Goal: Task Accomplishment & Management: Manage account settings

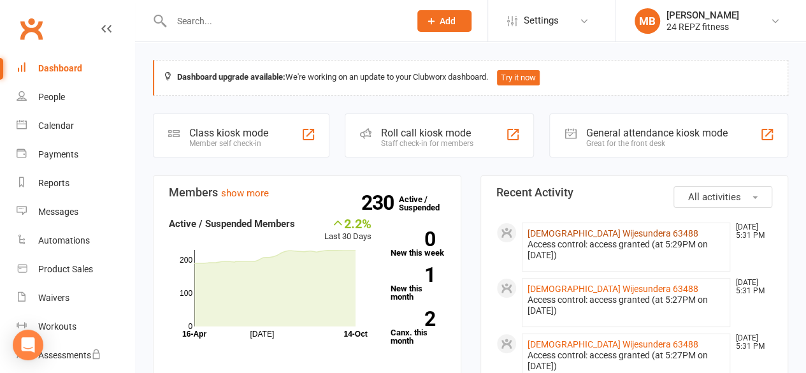
click at [577, 233] on link "[DEMOGRAPHIC_DATA] Wijesundera 63488" at bounding box center [613, 233] width 171 height 10
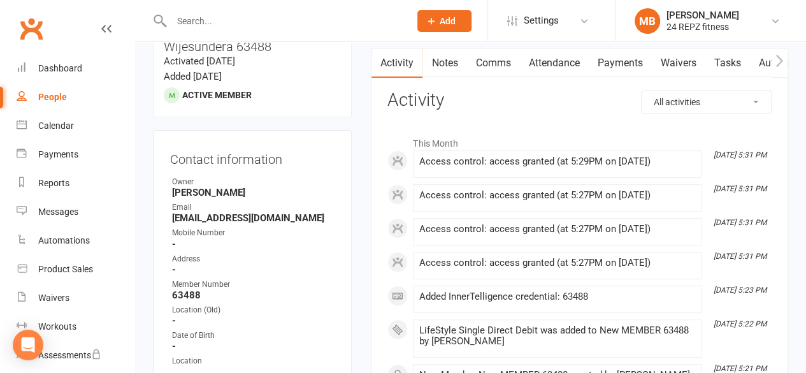
scroll to position [133, 0]
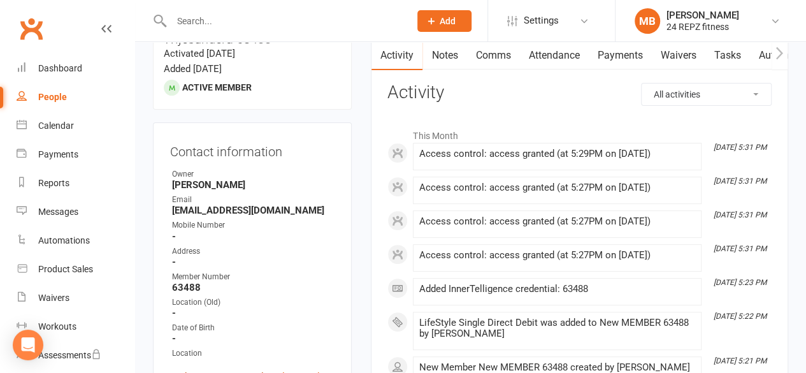
click at [217, 369] on link "Update Contact Details" at bounding box center [219, 376] width 99 height 15
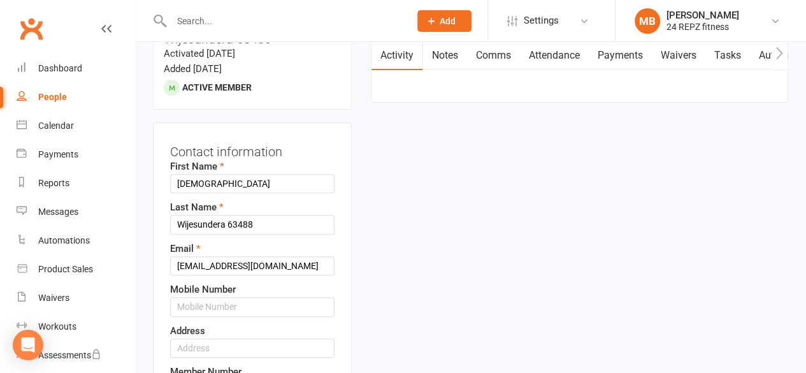
scroll to position [60, 0]
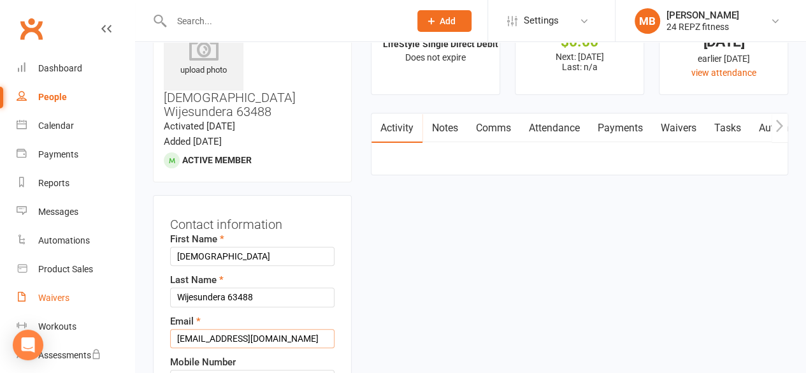
drag, startPoint x: 271, startPoint y: 300, endPoint x: 113, endPoint y: 312, distance: 158.4
type input "[EMAIL_ADDRESS][DOMAIN_NAME]"
click at [196, 370] on input "text" at bounding box center [252, 379] width 164 height 19
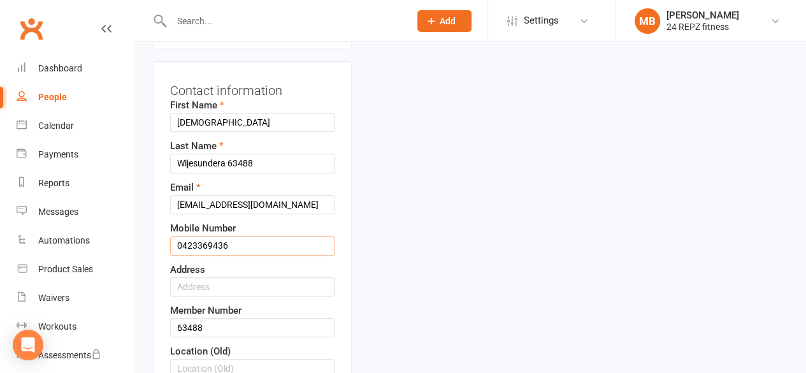
scroll to position [294, 0]
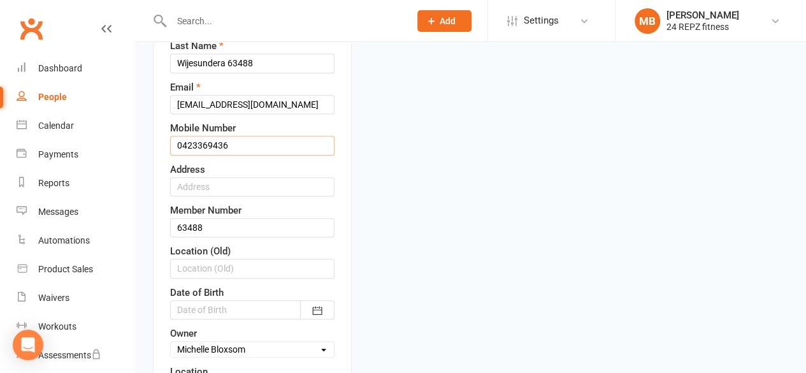
type input "0423369436"
click at [208, 177] on input "text" at bounding box center [252, 186] width 164 height 19
type input "7 Capricorn Cresent"
click at [320, 304] on icon "button" at bounding box center [317, 310] width 13 height 13
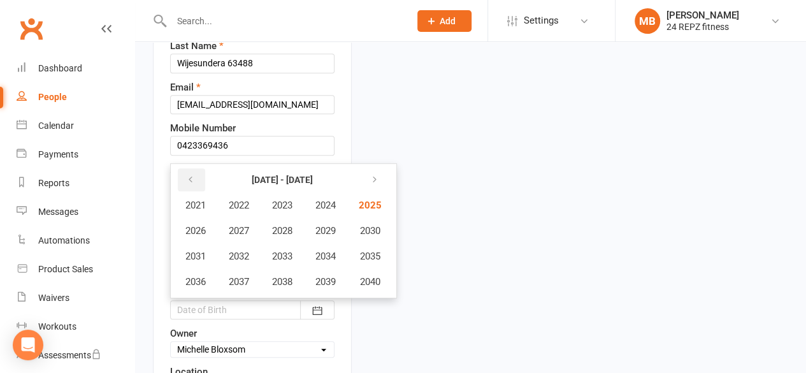
click at [190, 175] on icon "button" at bounding box center [190, 180] width 9 height 10
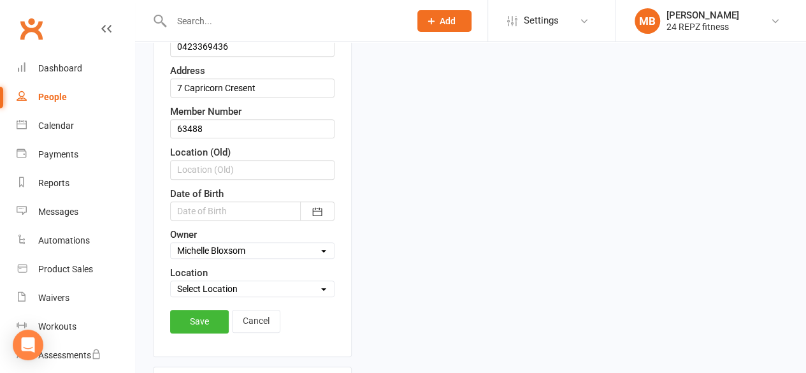
scroll to position [428, 0]
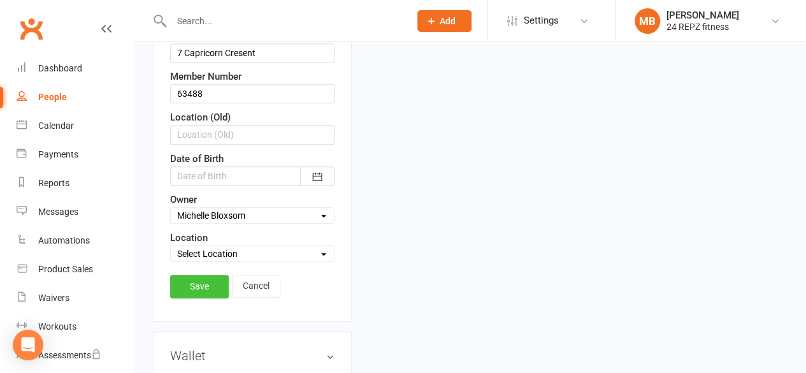
click at [202, 275] on link "Save" at bounding box center [199, 286] width 59 height 23
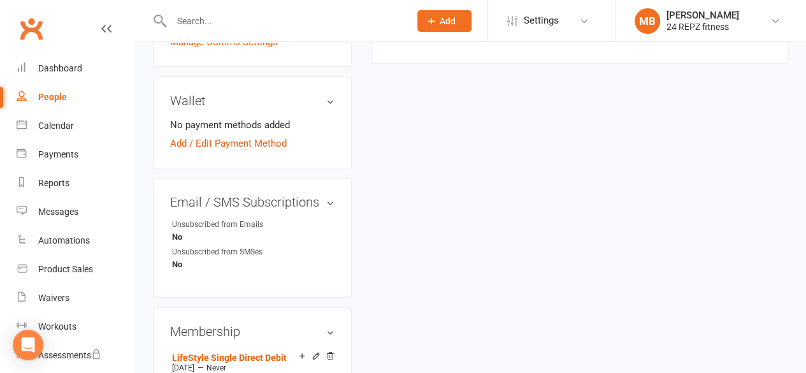
scroll to position [468, 0]
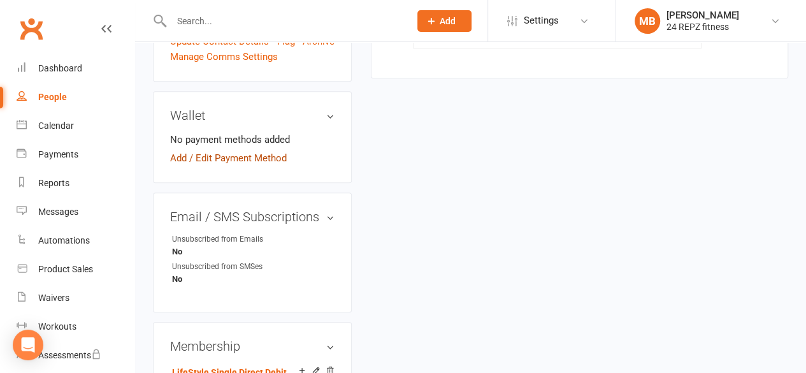
click at [215, 150] on link "Add / Edit Payment Method" at bounding box center [228, 157] width 117 height 15
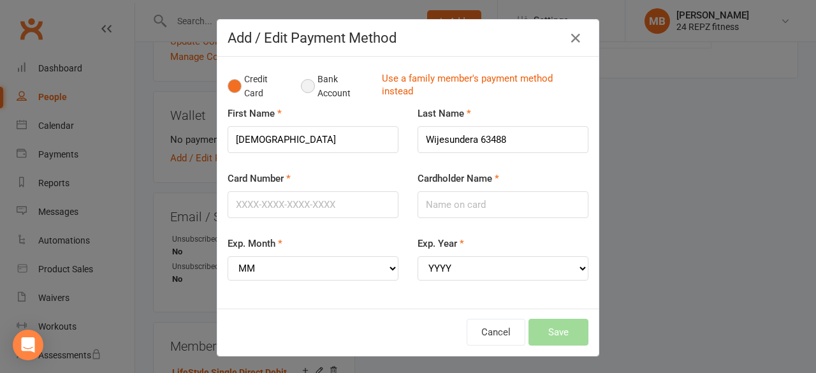
click at [305, 81] on button "Bank Account" at bounding box center [336, 86] width 71 height 39
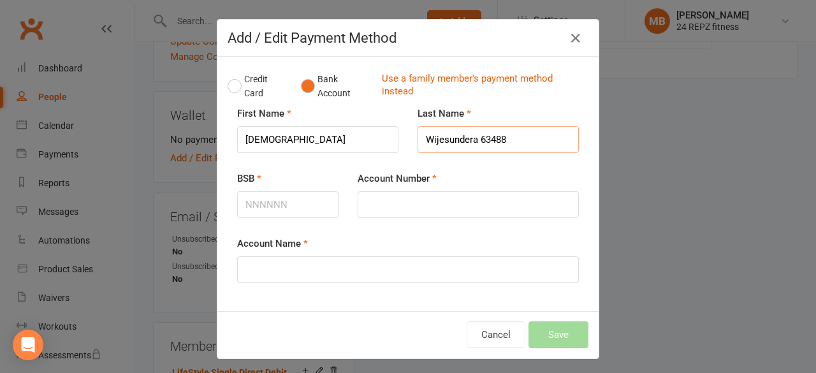
drag, startPoint x: 507, startPoint y: 140, endPoint x: 474, endPoint y: 140, distance: 33.1
click at [474, 140] on input "Wijesundera 63488" at bounding box center [497, 139] width 161 height 27
type input "Wijesundera"
click at [269, 198] on input "BSB" at bounding box center [287, 204] width 101 height 27
type input "063620"
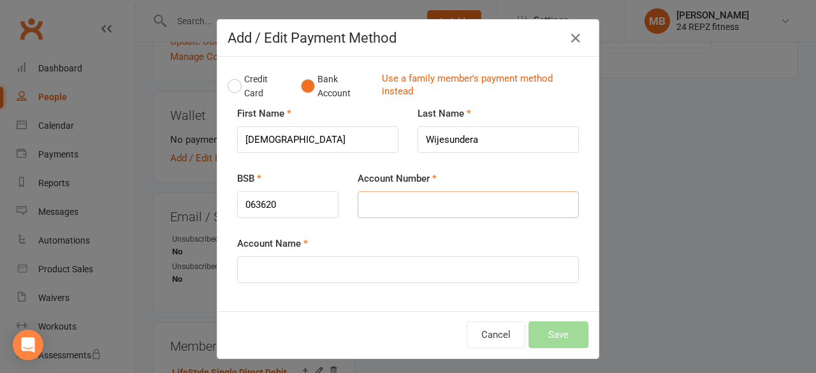
click at [398, 200] on input "Account Number" at bounding box center [467, 204] width 221 height 27
type input "11139938"
click at [275, 269] on input "Account Name" at bounding box center [408, 269] width 342 height 27
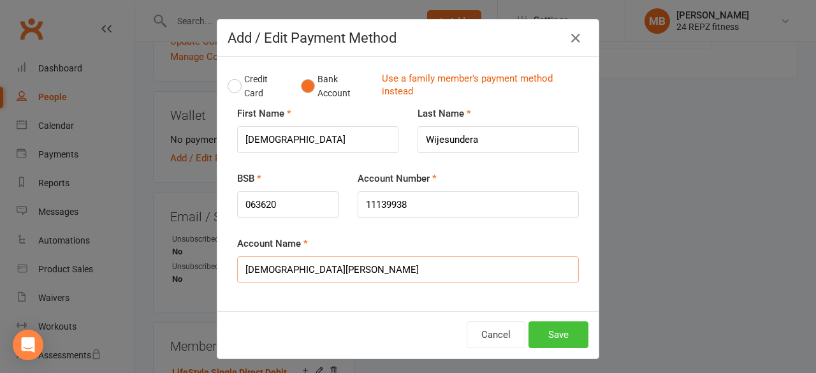
type input "[DEMOGRAPHIC_DATA][PERSON_NAME]"
click at [552, 335] on button "Save" at bounding box center [558, 334] width 60 height 27
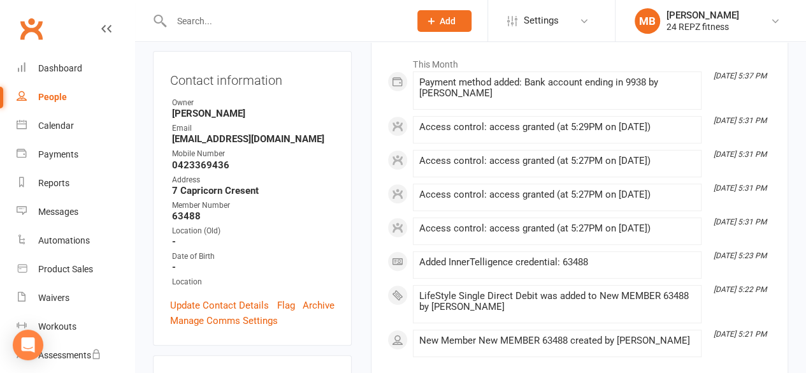
scroll to position [0, 0]
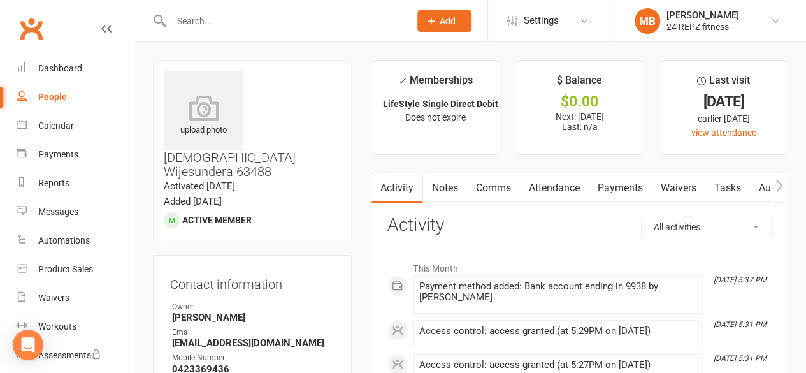
click at [617, 184] on link "Payments" at bounding box center [619, 187] width 63 height 29
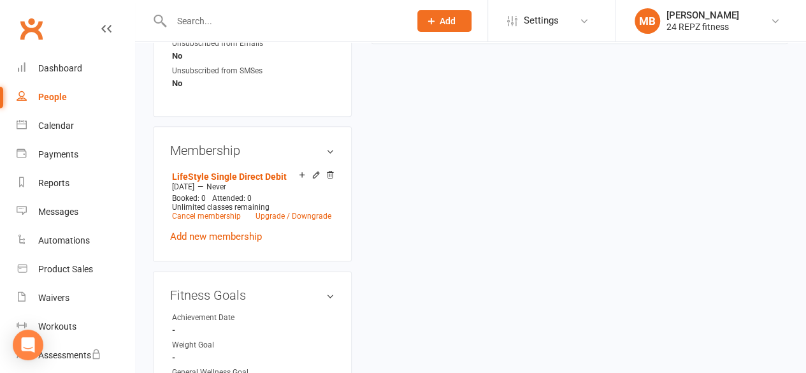
scroll to position [693, 0]
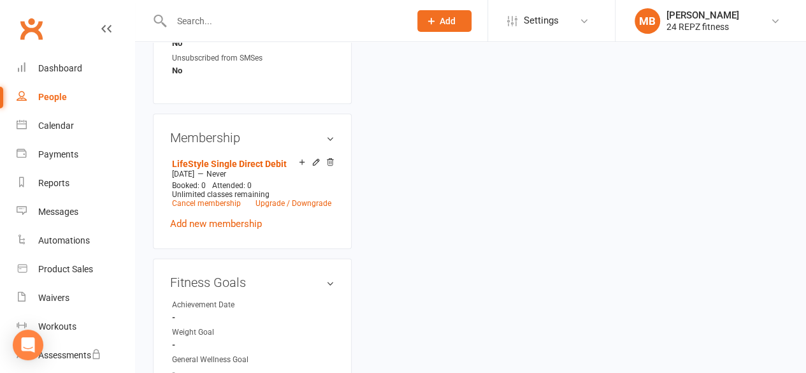
click at [333, 131] on h3 "Membership" at bounding box center [252, 138] width 164 height 14
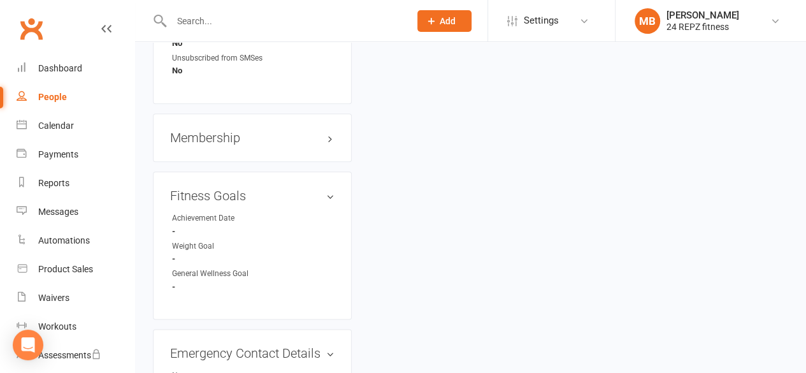
click at [328, 131] on h3 "Membership" at bounding box center [252, 138] width 164 height 14
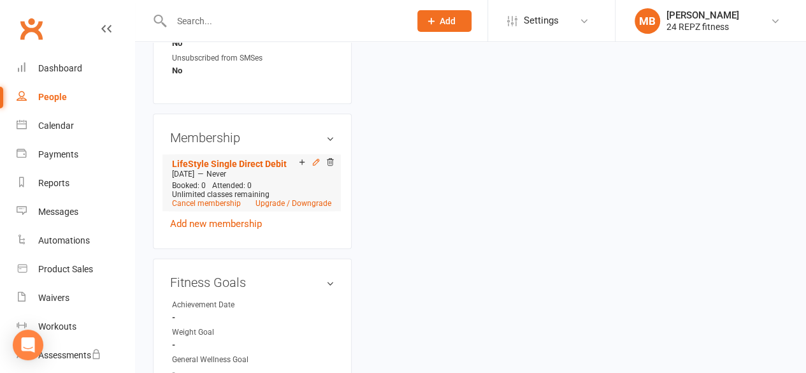
click at [315, 157] on icon at bounding box center [316, 161] width 9 height 9
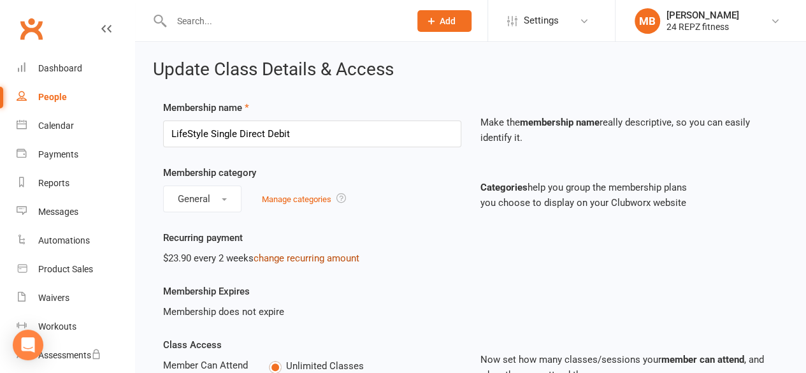
click at [293, 257] on link "change recurring amount" at bounding box center [307, 257] width 106 height 11
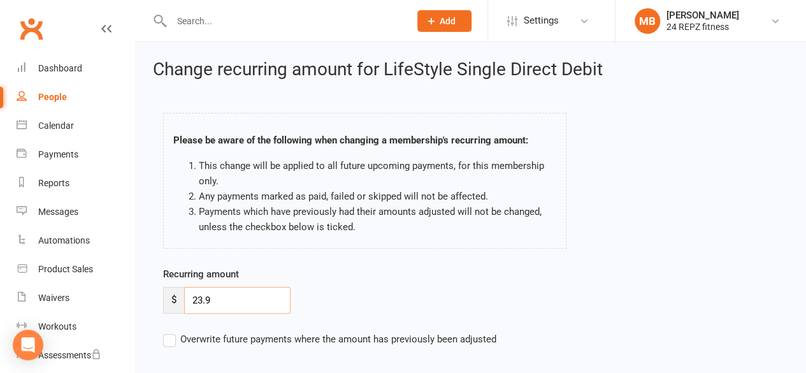
click at [201, 300] on input "23.9" at bounding box center [237, 300] width 106 height 27
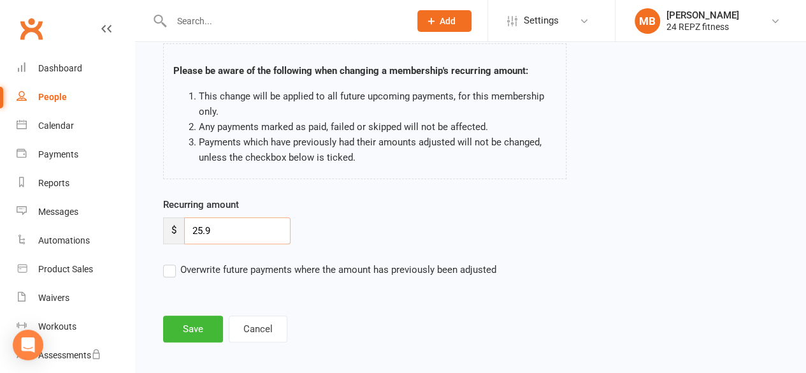
scroll to position [76, 0]
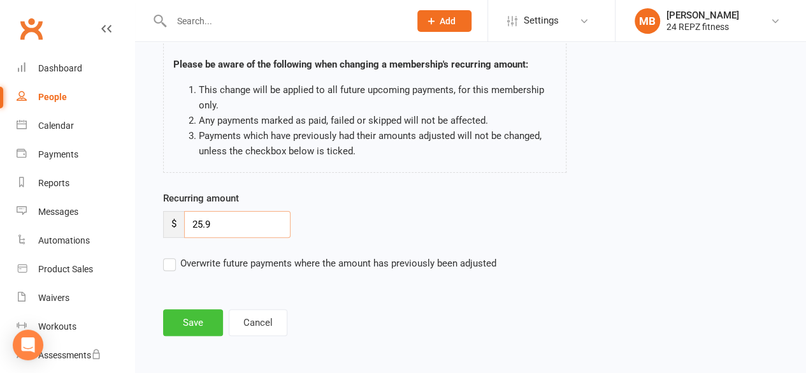
type input "25.9"
click at [182, 324] on button "Save" at bounding box center [193, 322] width 60 height 27
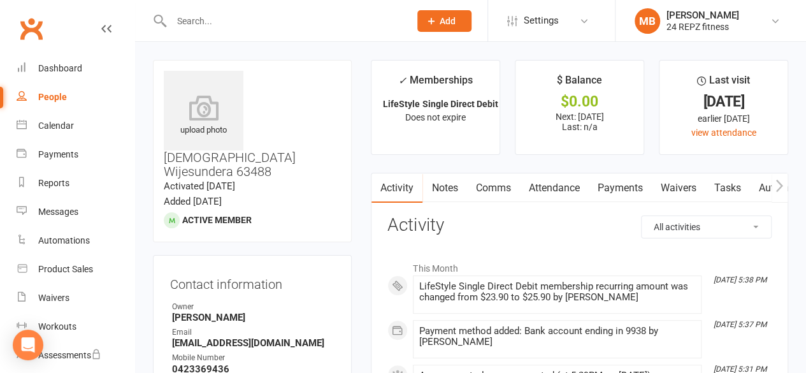
click at [452, 24] on span "Add" at bounding box center [448, 21] width 16 height 10
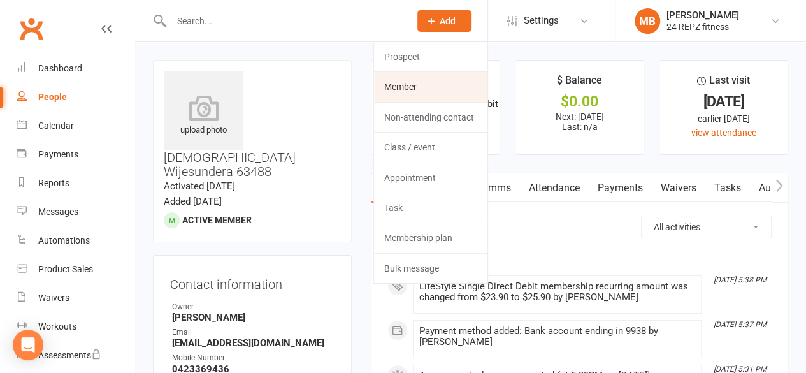
click at [407, 86] on link "Member" at bounding box center [430, 86] width 113 height 29
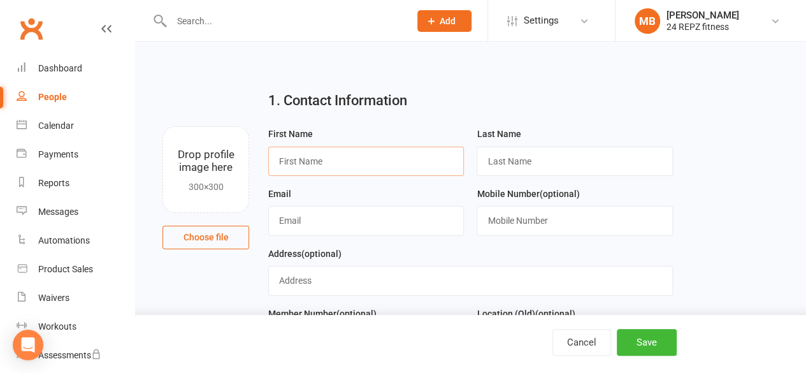
click at [344, 156] on input "text" at bounding box center [366, 161] width 196 height 29
type input "New"
type input "Member 63454"
click at [293, 215] on input "text" at bounding box center [366, 220] width 196 height 29
type input "[EMAIL_ADDRESS][DOMAIN_NAME]"
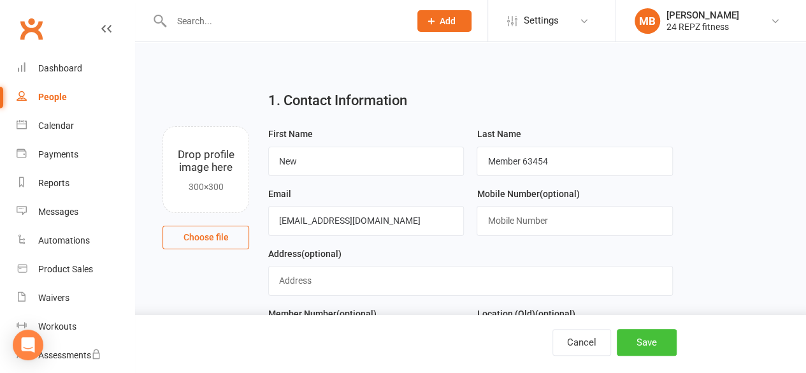
click at [645, 340] on button "Save" at bounding box center [647, 342] width 60 height 27
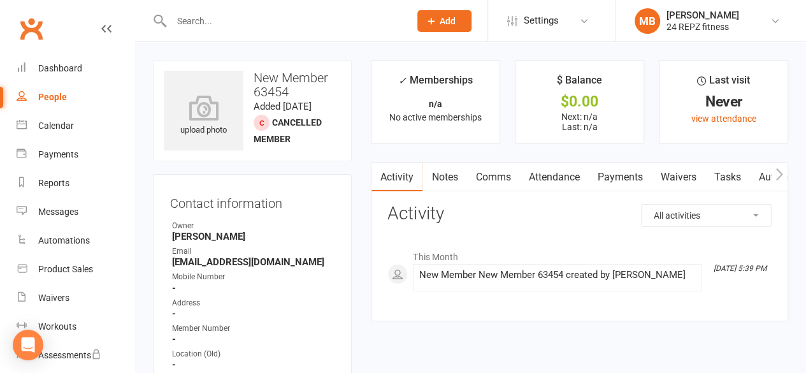
click at [779, 168] on icon "button" at bounding box center [779, 174] width 8 height 13
click at [736, 175] on link "Access Control" at bounding box center [745, 176] width 85 height 29
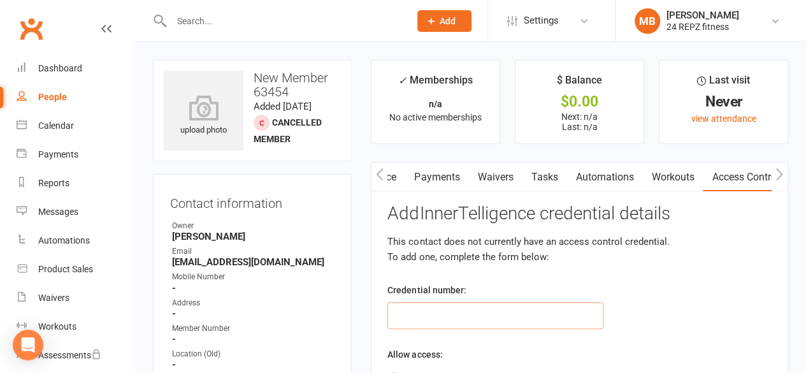
click at [436, 314] on input "text" at bounding box center [495, 315] width 216 height 27
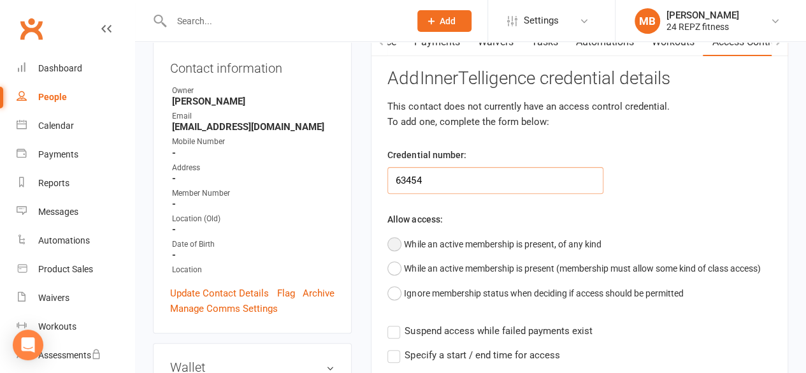
type input "63454"
click at [396, 244] on button "While an active membership is present, of any kind" at bounding box center [493, 244] width 213 height 24
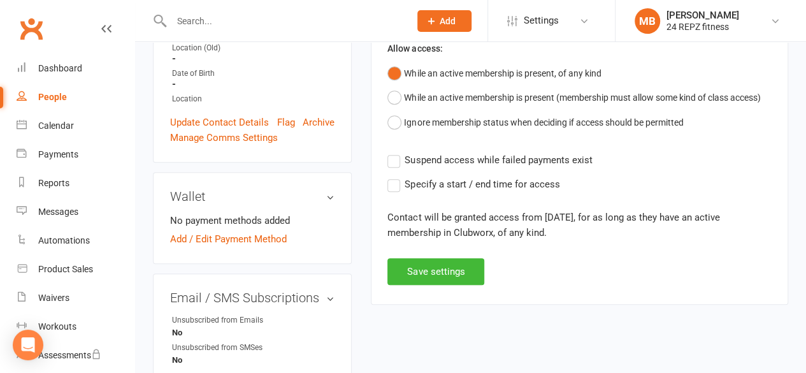
scroll to position [308, 0]
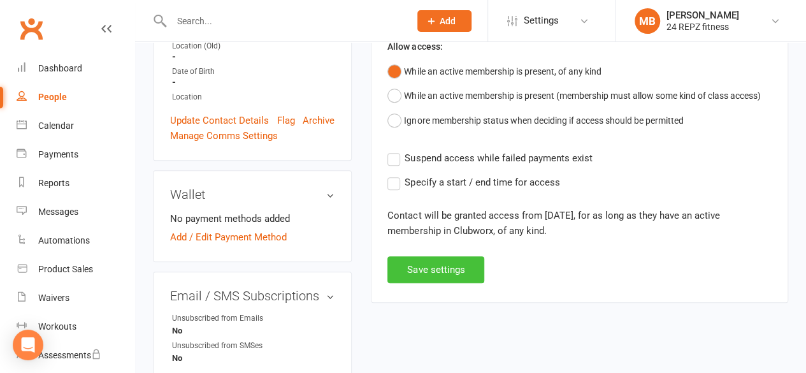
click at [423, 271] on button "Save settings" at bounding box center [435, 269] width 97 height 27
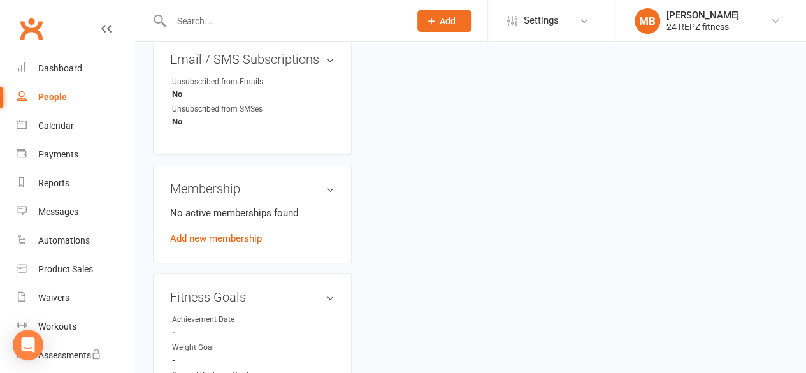
scroll to position [548, 0]
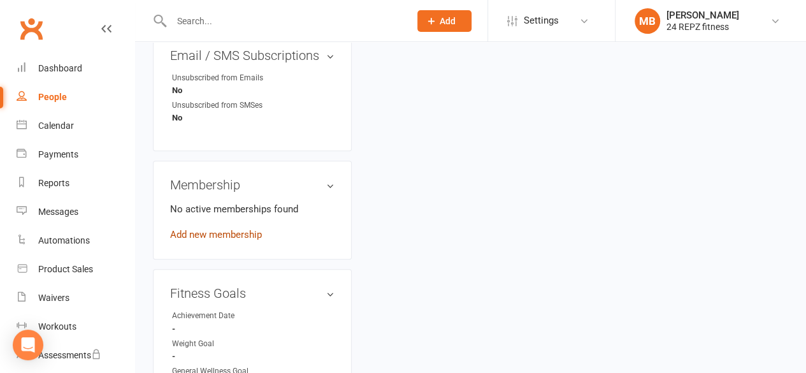
click at [204, 240] on link "Add new membership" at bounding box center [216, 234] width 92 height 11
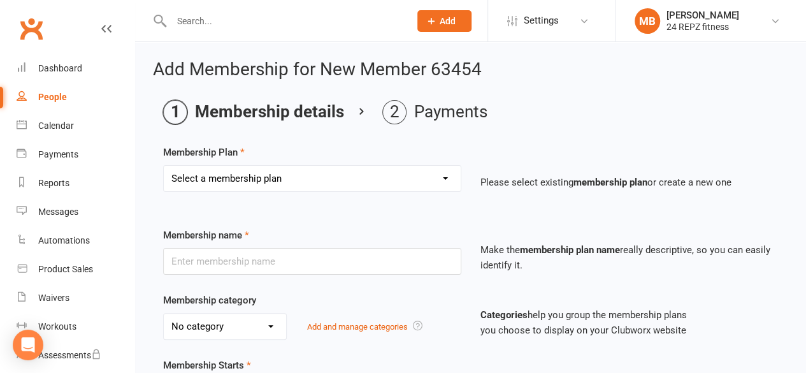
click at [283, 171] on select "Select a membership plan Create new Membership Plan LifeStyle Family - Direct D…" at bounding box center [312, 178] width 297 height 25
select select "4"
click at [164, 166] on select "Select a membership plan Create new Membership Plan LifeStyle Family - Direct D…" at bounding box center [312, 178] width 297 height 25
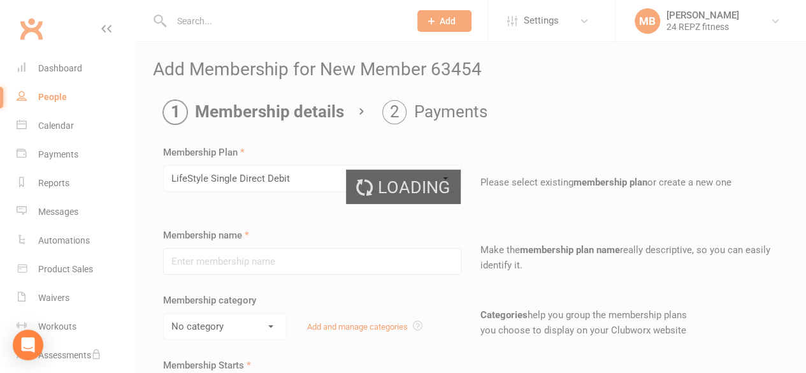
type input "LifeStyle Single Direct Debit"
select select "6"
type input "0"
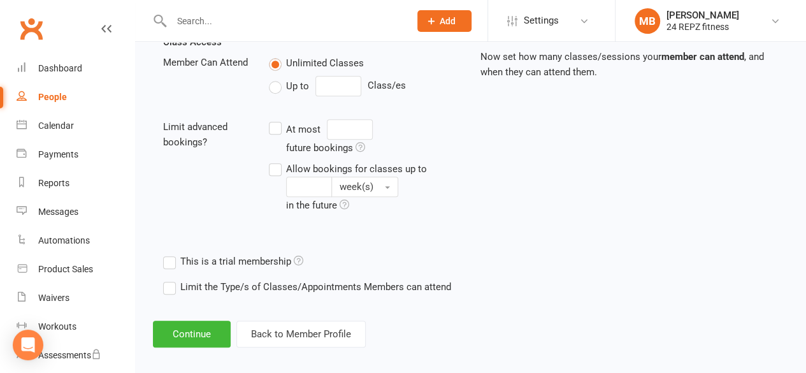
scroll to position [464, 0]
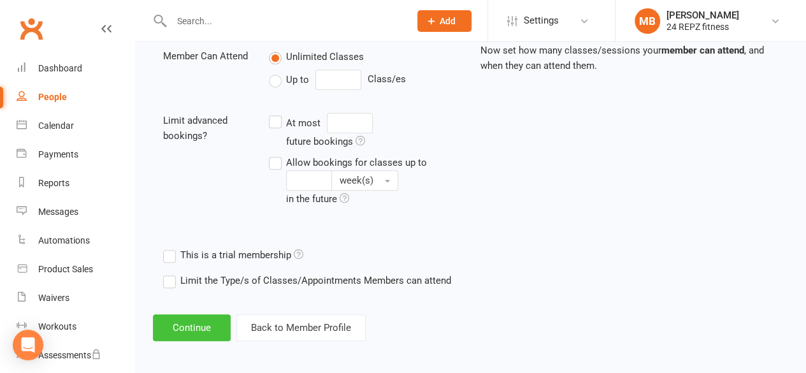
click at [176, 326] on button "Continue" at bounding box center [192, 327] width 78 height 27
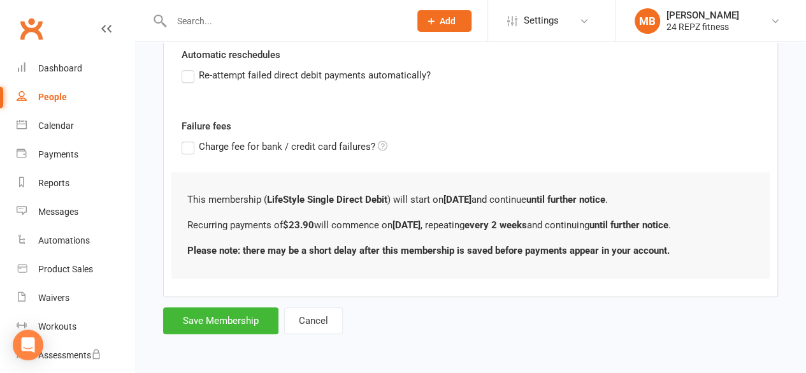
scroll to position [0, 0]
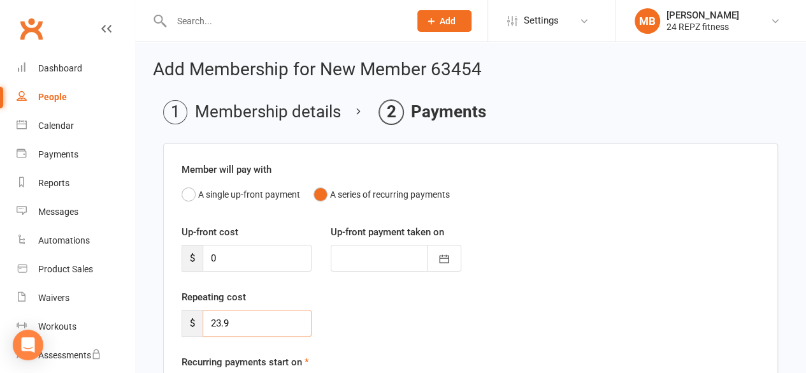
drag, startPoint x: 240, startPoint y: 322, endPoint x: 214, endPoint y: 319, distance: 25.7
click at [214, 319] on input "23.9" at bounding box center [257, 323] width 109 height 27
click at [233, 321] on input "26.0" at bounding box center [257, 323] width 109 height 27
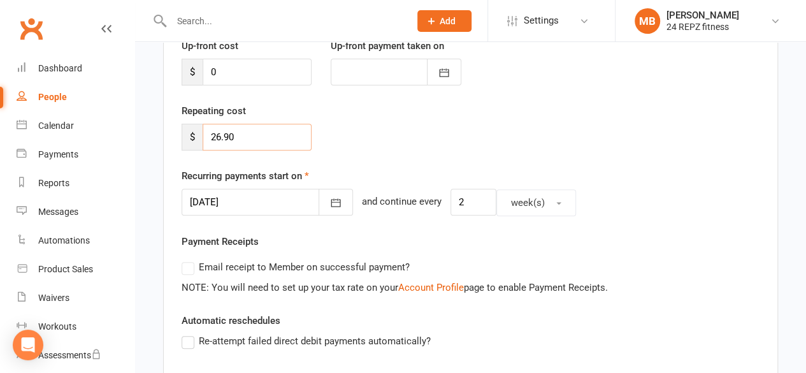
scroll to position [229, 0]
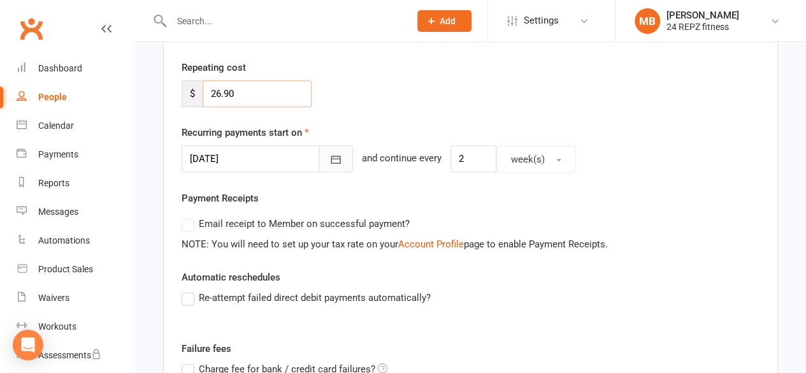
type input "26.90"
click at [319, 151] on button "button" at bounding box center [336, 158] width 34 height 27
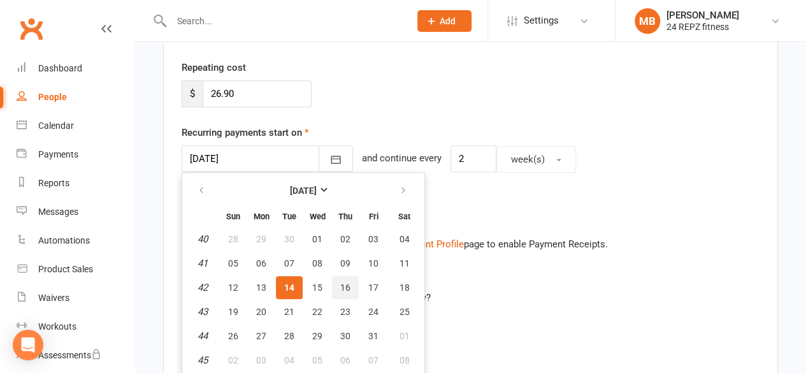
click at [346, 282] on span "16" at bounding box center [345, 287] width 10 height 10
type input "[DATE]"
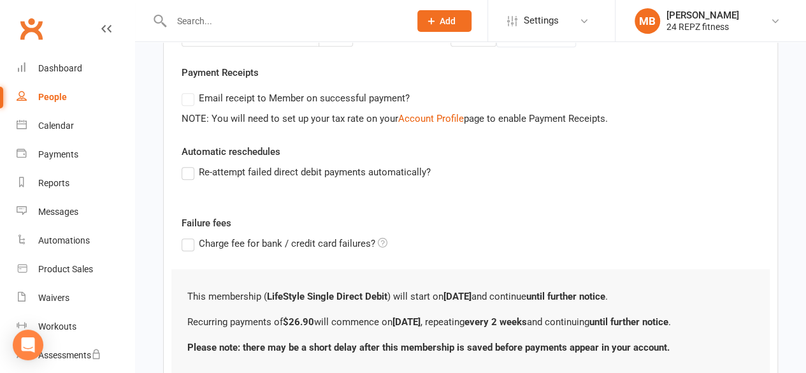
scroll to position [449, 0]
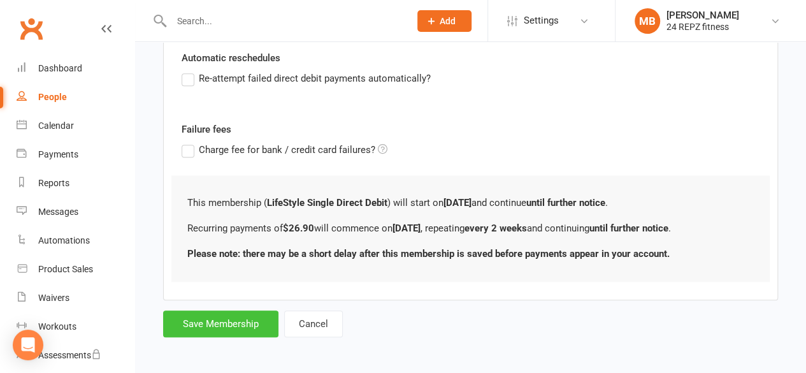
click at [220, 322] on button "Save Membership" at bounding box center [220, 323] width 115 height 27
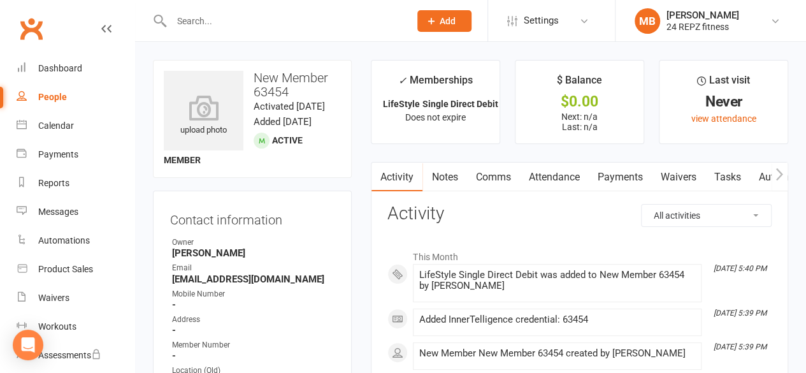
click at [447, 17] on span "Add" at bounding box center [448, 21] width 16 height 10
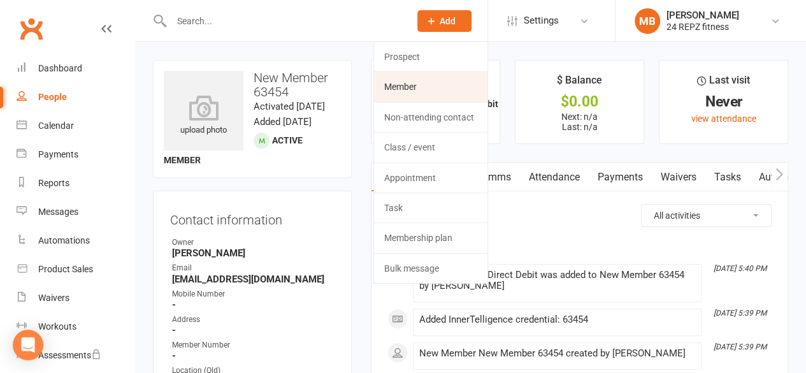
click at [415, 85] on link "Member" at bounding box center [430, 86] width 113 height 29
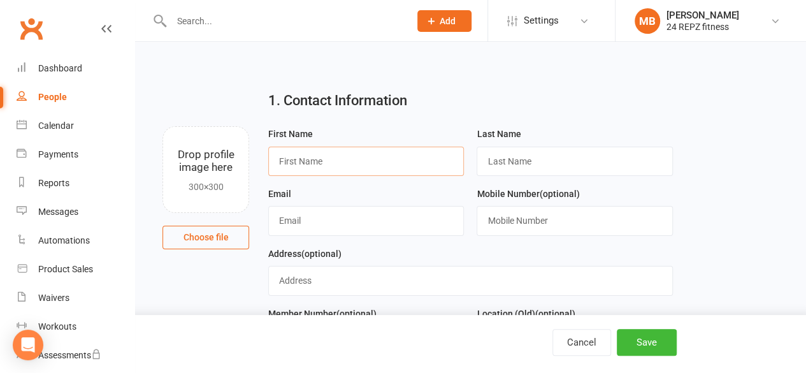
click at [366, 162] on input "text" at bounding box center [366, 161] width 196 height 29
type input "New"
type input "Member 63489"
click at [301, 220] on input "text" at bounding box center [366, 220] width 196 height 29
type input "[EMAIL_ADDRESS][DOMAIN_NAME]"
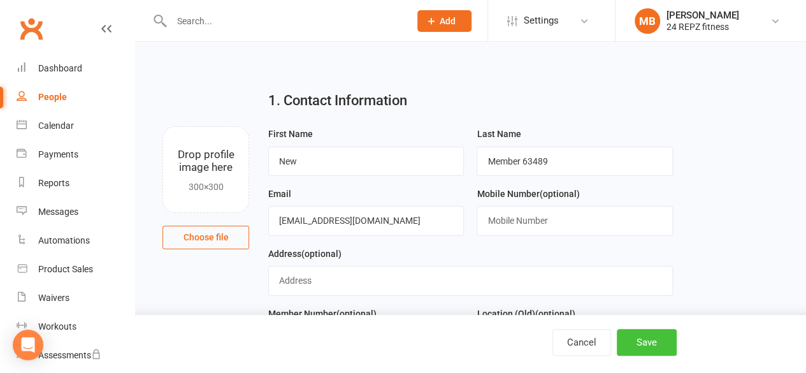
click at [642, 341] on button "Save" at bounding box center [647, 342] width 60 height 27
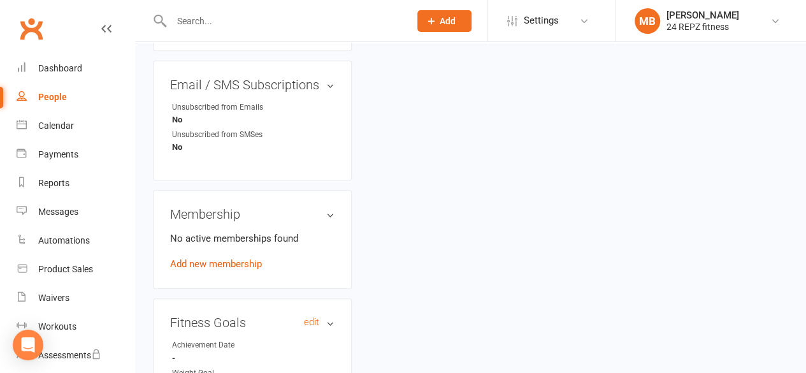
scroll to position [496, 0]
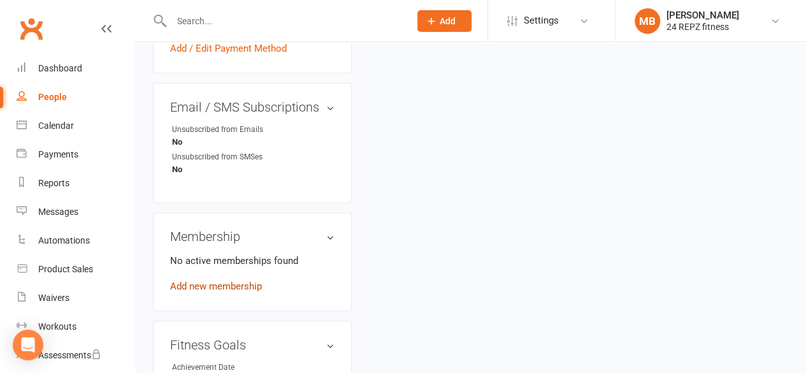
click at [203, 292] on link "Add new membership" at bounding box center [216, 285] width 92 height 11
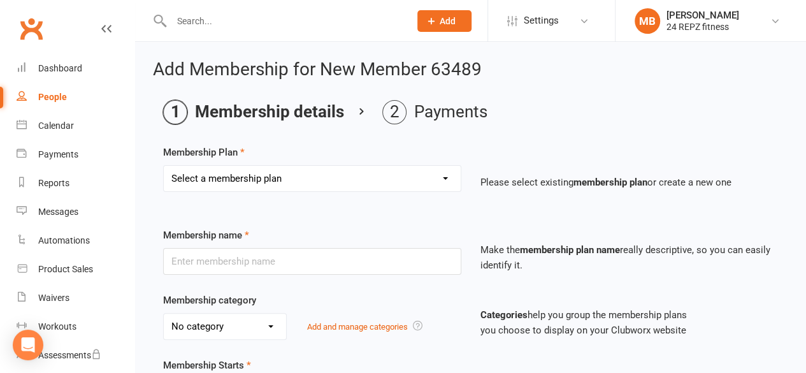
click at [261, 176] on select "Select a membership plan Create new Membership Plan LifeStyle Family - Direct D…" at bounding box center [312, 178] width 297 height 25
select select "4"
click at [164, 166] on select "Select a membership plan Create new Membership Plan LifeStyle Family - Direct D…" at bounding box center [312, 178] width 297 height 25
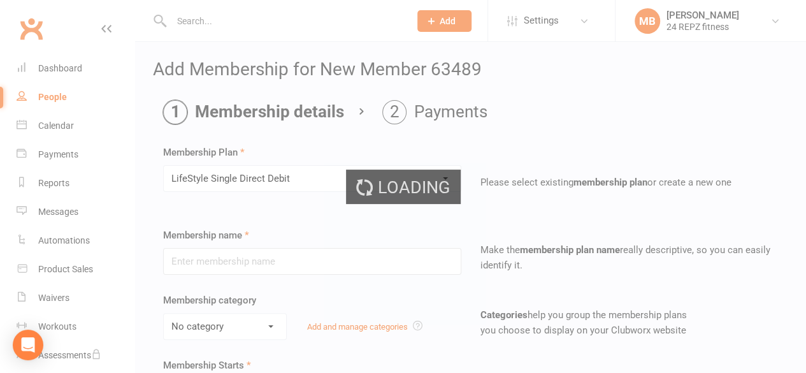
type input "LifeStyle Single Direct Debit"
select select "6"
type input "0"
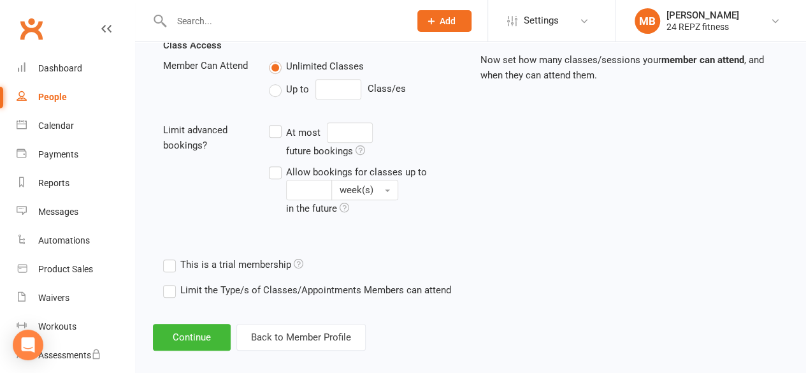
scroll to position [450, 0]
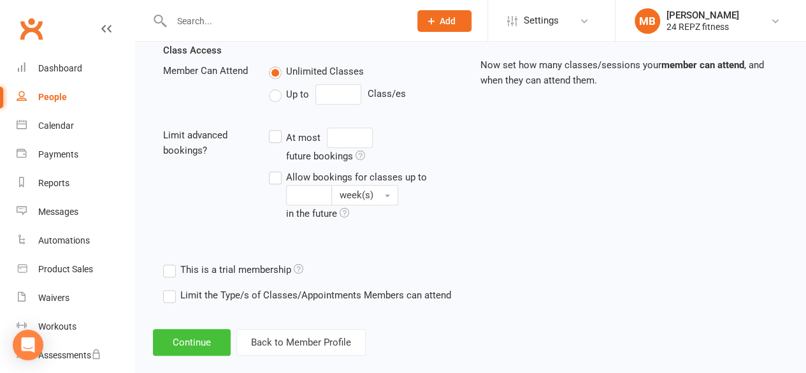
click at [193, 331] on button "Continue" at bounding box center [192, 342] width 78 height 27
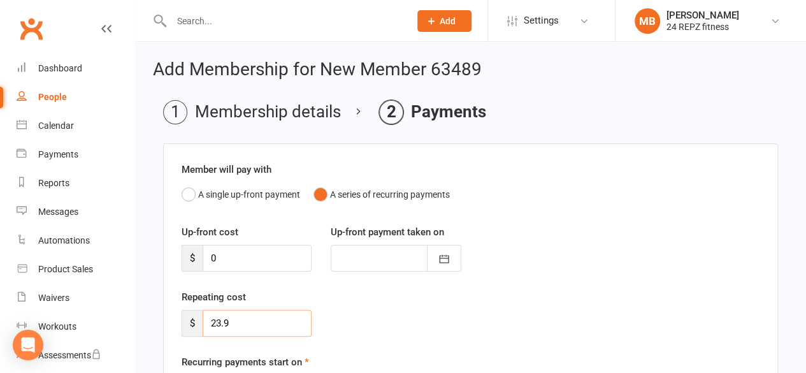
drag, startPoint x: 241, startPoint y: 320, endPoint x: 217, endPoint y: 321, distance: 24.2
click at [217, 321] on input "23.9" at bounding box center [257, 323] width 109 height 27
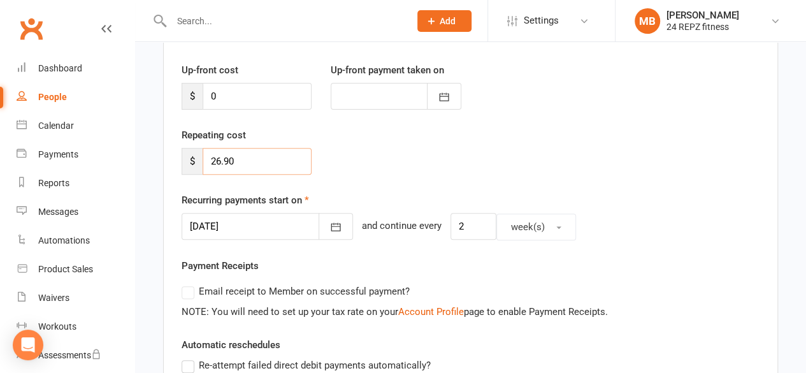
scroll to position [163, 0]
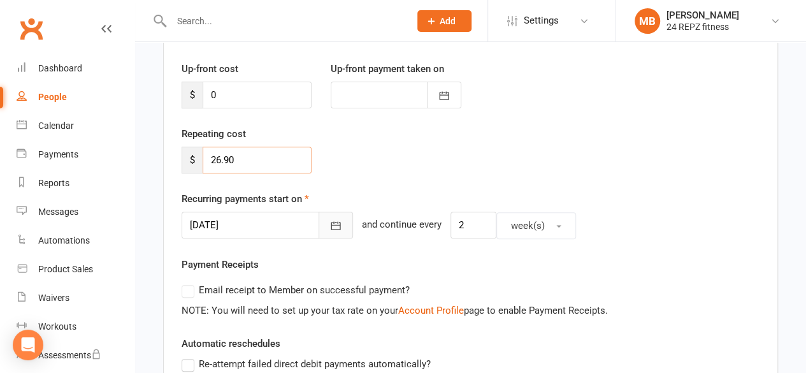
type input "26.90"
click at [329, 224] on icon "button" at bounding box center [335, 225] width 13 height 13
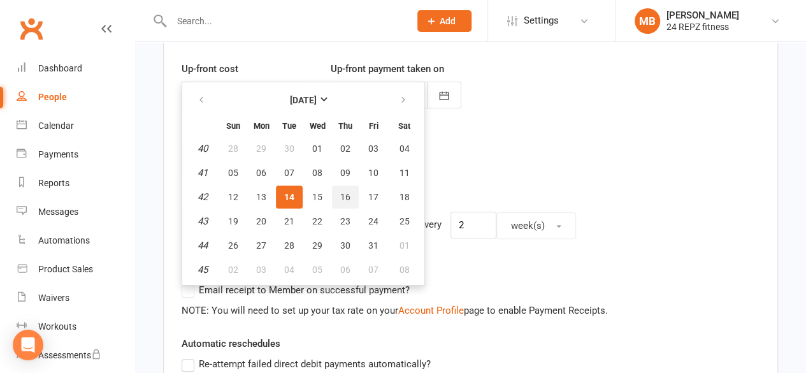
click at [345, 195] on span "16" at bounding box center [345, 197] width 10 height 10
type input "[DATE]"
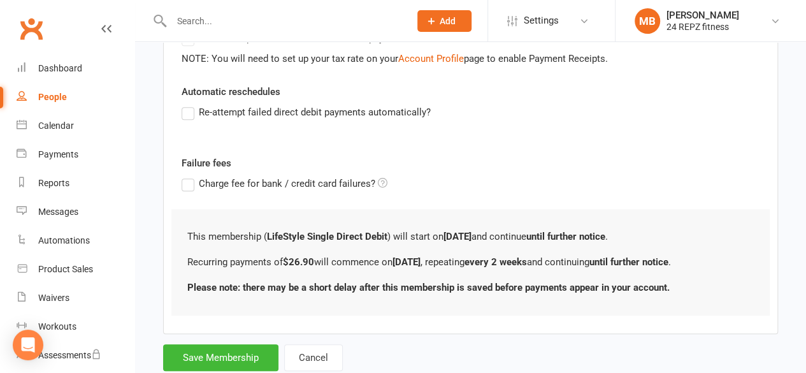
scroll to position [449, 0]
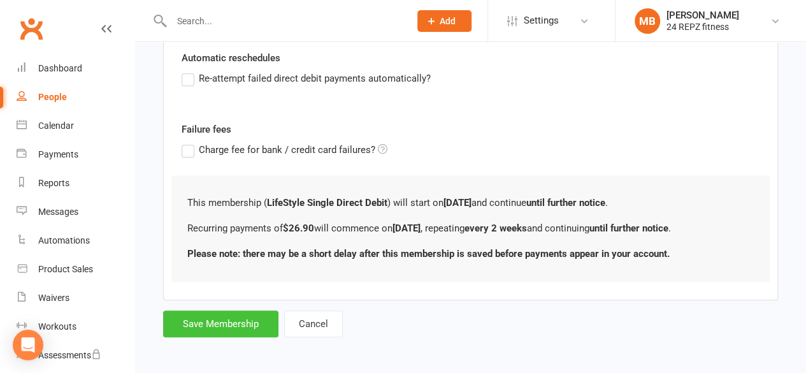
click at [200, 322] on button "Save Membership" at bounding box center [220, 323] width 115 height 27
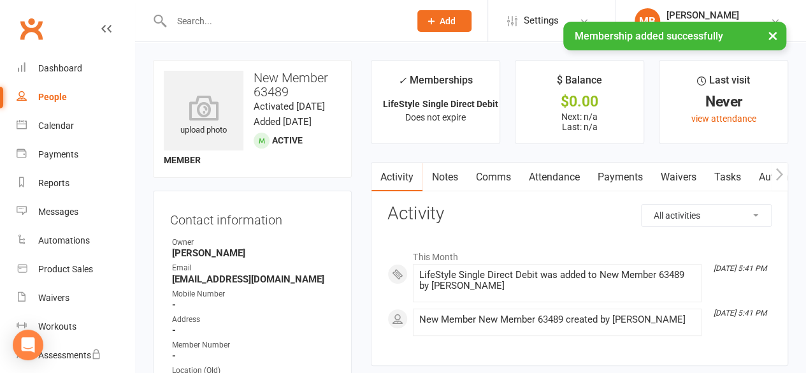
click at [782, 169] on icon "button" at bounding box center [779, 174] width 8 height 13
click at [754, 174] on link "Access Control" at bounding box center [745, 176] width 85 height 29
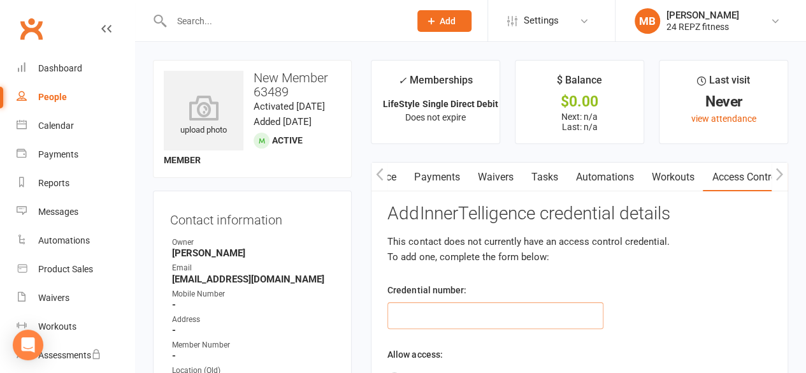
click at [419, 320] on input "text" at bounding box center [495, 315] width 216 height 27
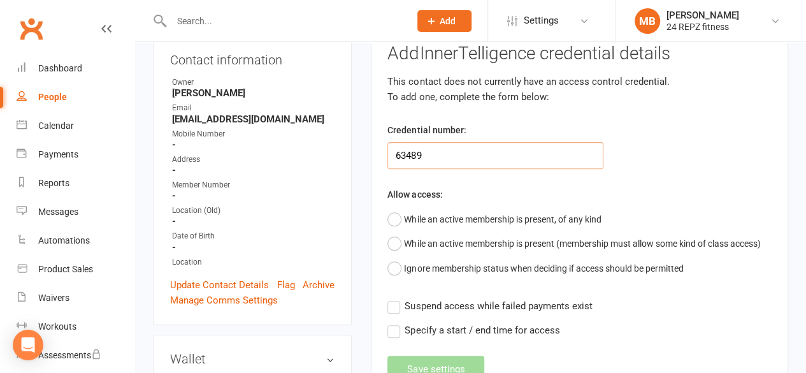
scroll to position [169, 0]
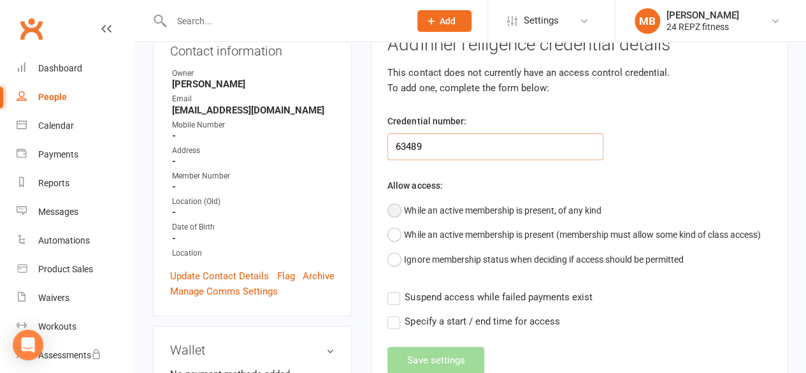
type input "63489"
click at [397, 208] on button "While an active membership is present, of any kind" at bounding box center [493, 210] width 213 height 24
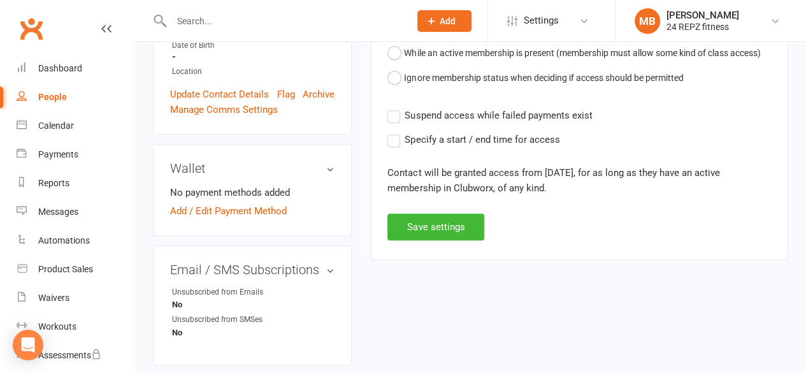
scroll to position [354, 0]
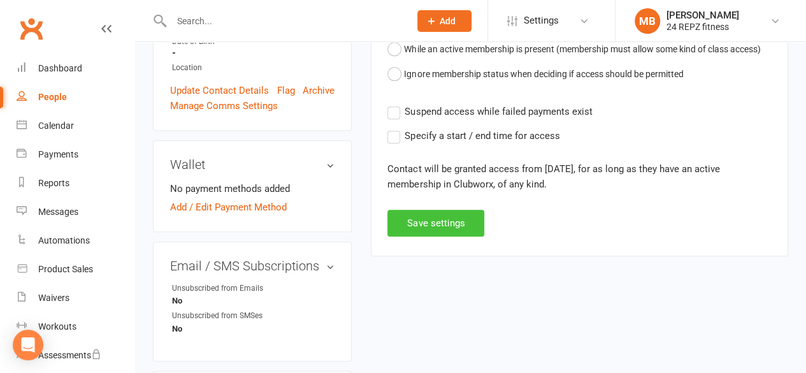
click at [454, 218] on button "Save settings" at bounding box center [435, 223] width 97 height 27
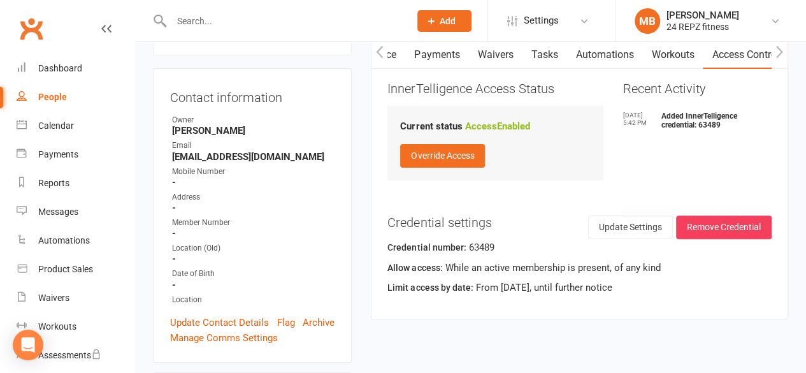
scroll to position [185, 0]
